Goal: Information Seeking & Learning: Learn about a topic

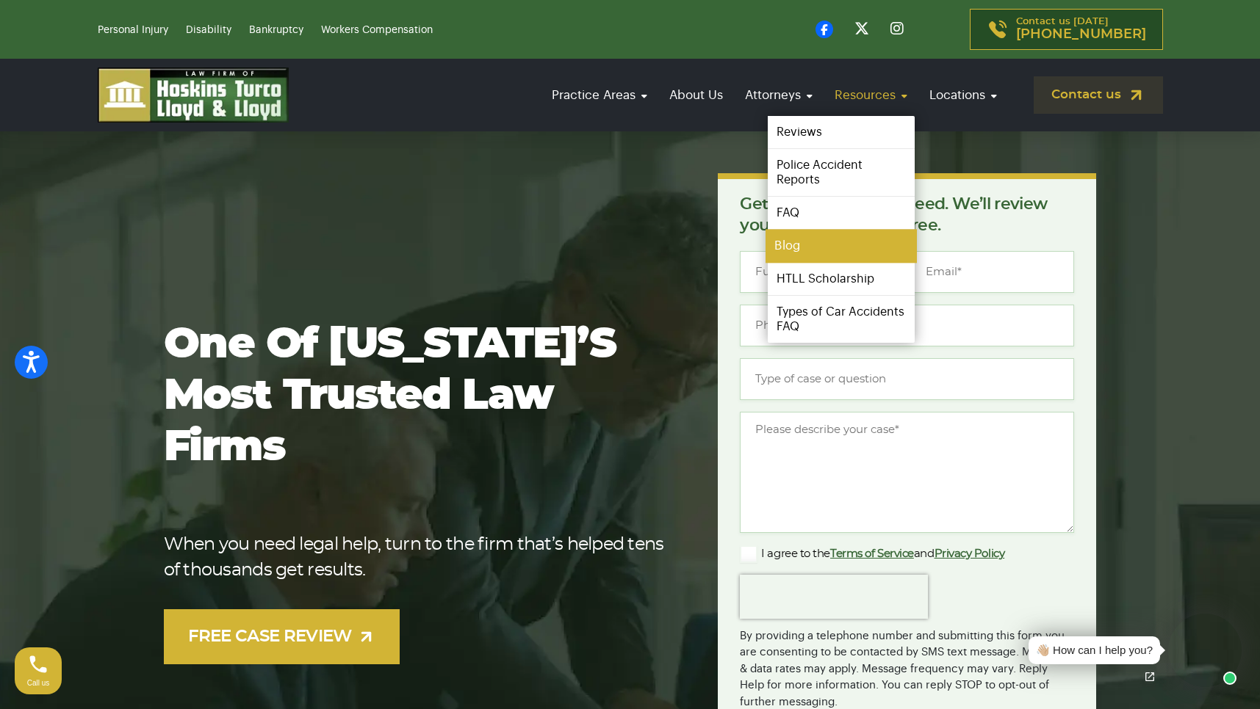
click at [785, 245] on link "Blog" at bounding box center [840, 246] width 151 height 33
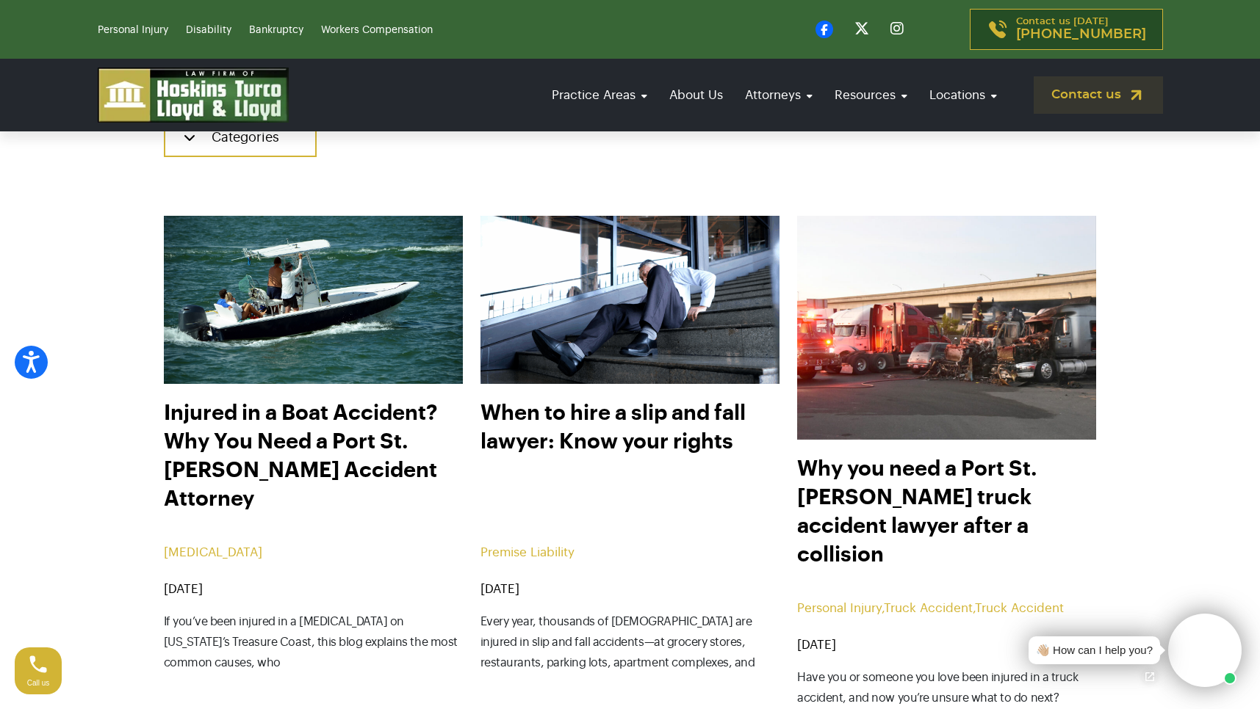
scroll to position [518, 0]
